Goal: Navigation & Orientation: Find specific page/section

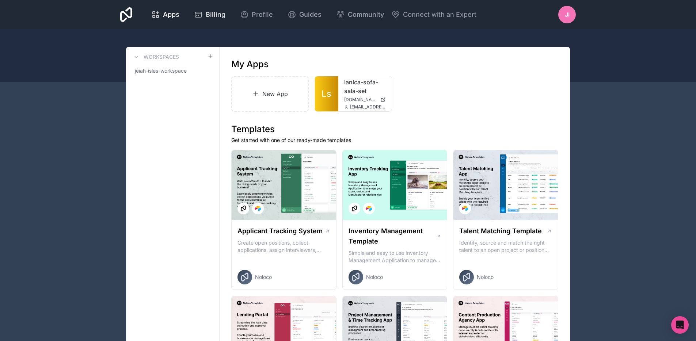
click at [215, 15] on span "Billing" at bounding box center [216, 15] width 20 height 10
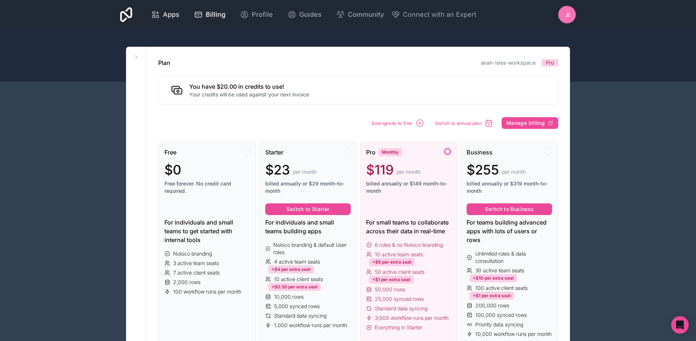
click at [177, 18] on span "Apps" at bounding box center [171, 15] width 16 height 10
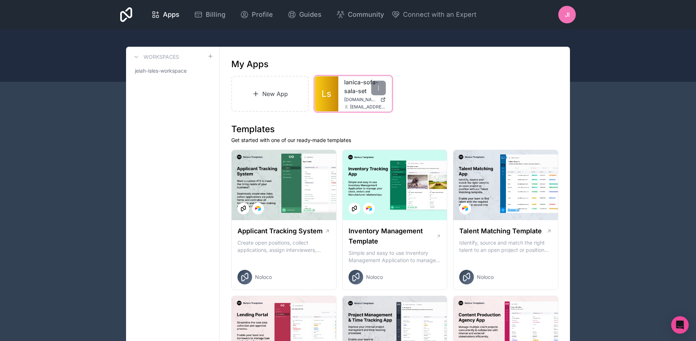
click at [342, 92] on div "lanica-sofa-sala-set [DOMAIN_NAME] [EMAIL_ADDRESS][DOMAIN_NAME]" at bounding box center [364, 93] width 53 height 35
click at [348, 90] on link "lanica-sofa-sala-set" at bounding box center [365, 87] width 42 height 18
